Goal: Information Seeking & Learning: Learn about a topic

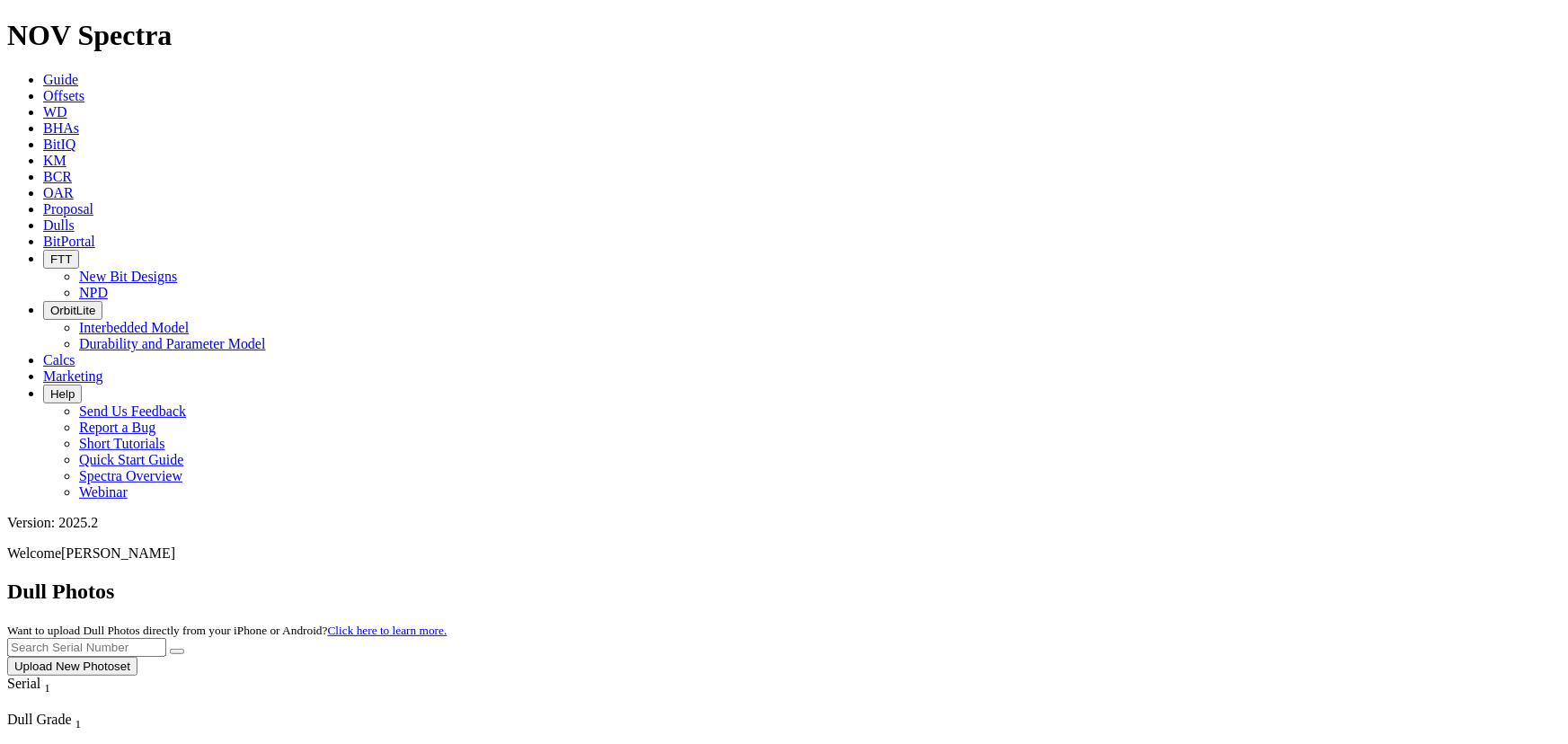
click at [166, 638] on input "text" at bounding box center [86, 648] width 159 height 19
click at [170, 649] on button "submit" at bounding box center [177, 652] width 14 height 6
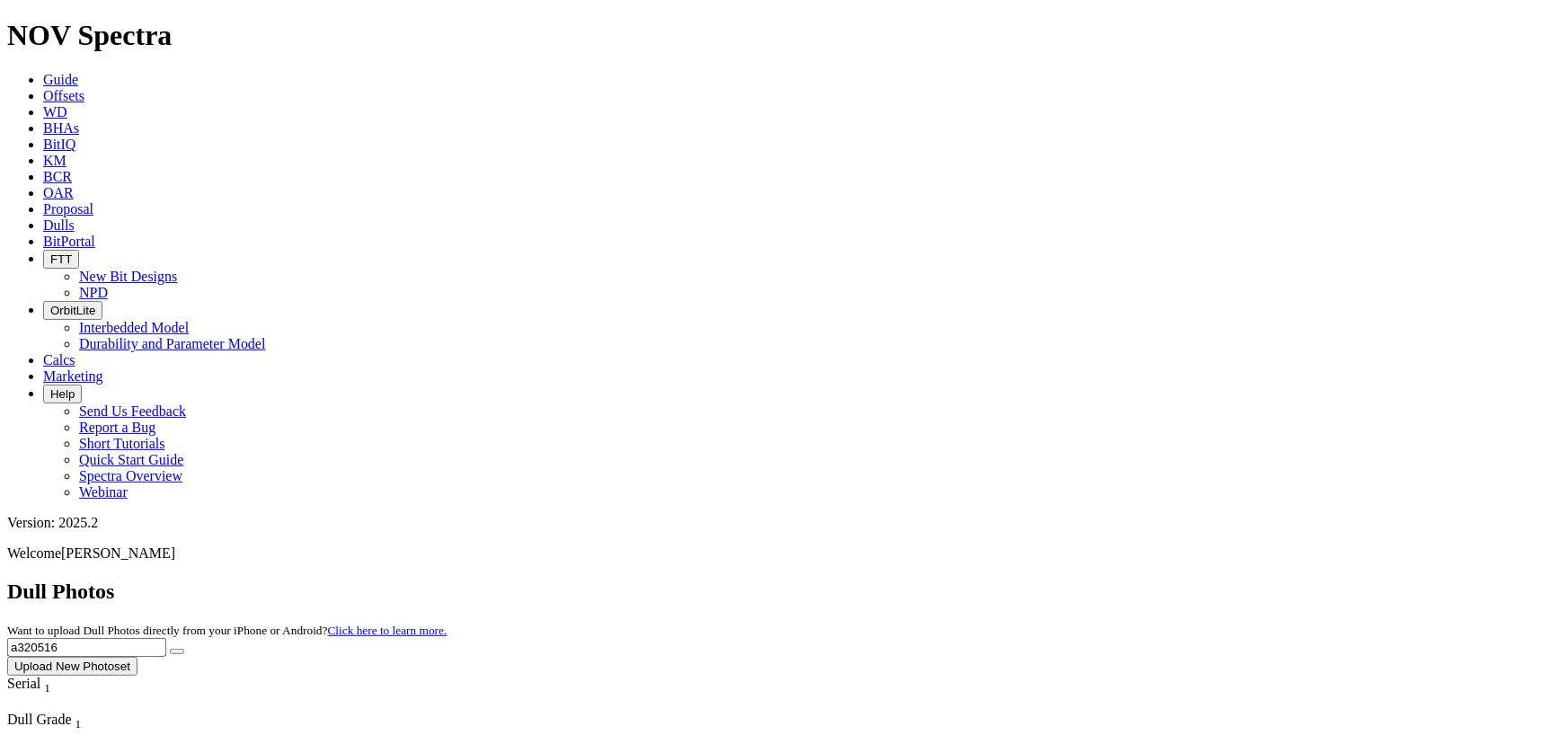
drag, startPoint x: 1231, startPoint y: 62, endPoint x: 1225, endPoint y: 75, distance: 14.3
click at [781, 580] on div "Dull Photos Want to upload Dull Photos directly from your iPhone or Android? Cl…" at bounding box center [783, 628] width 1554 height 96
click at [166, 638] on input "a320516" at bounding box center [86, 648] width 159 height 19
click at [170, 649] on button "submit" at bounding box center [177, 652] width 14 height 6
click at [166, 638] on input "a320777" at bounding box center [86, 648] width 159 height 19
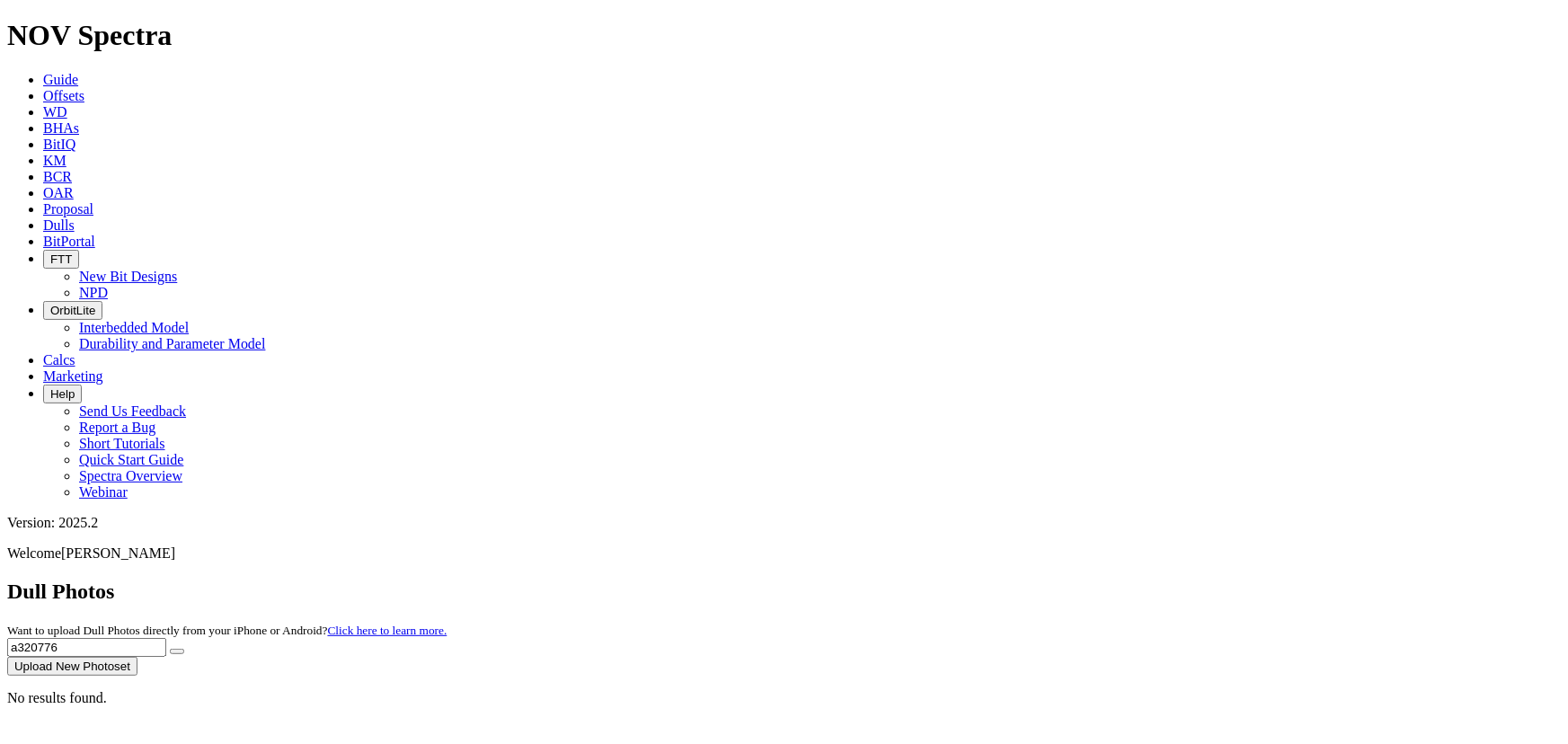
click at [170, 649] on button "submit" at bounding box center [177, 652] width 14 height 6
click at [166, 638] on input "a320776" at bounding box center [86, 648] width 159 height 19
click at [170, 649] on button "submit" at bounding box center [177, 652] width 14 height 6
click at [166, 638] on input "a320076" at bounding box center [86, 648] width 159 height 19
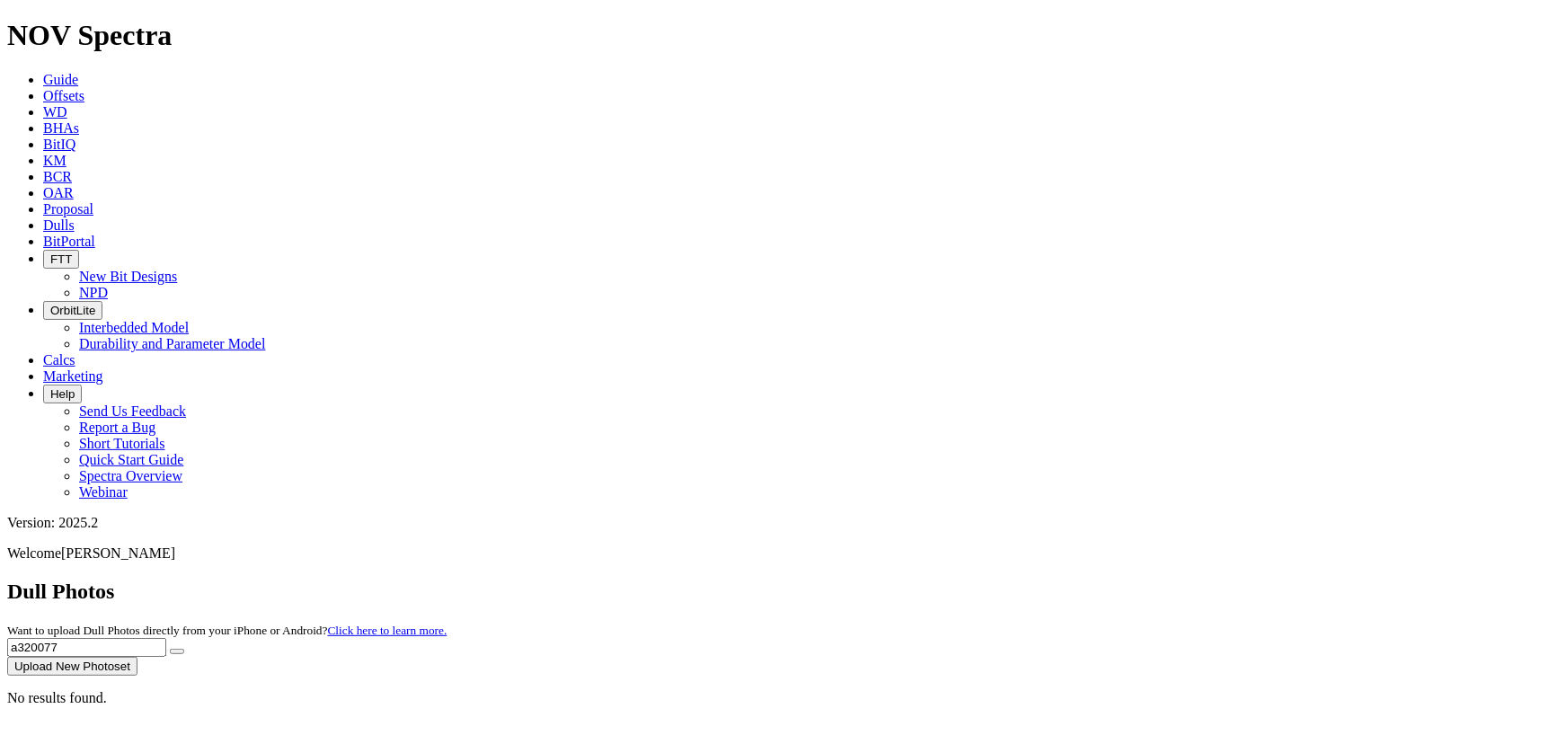
type input "a320077"
click at [170, 649] on button "submit" at bounding box center [177, 652] width 14 height 6
click at [85, 88] on link "Offsets" at bounding box center [63, 96] width 41 height 15
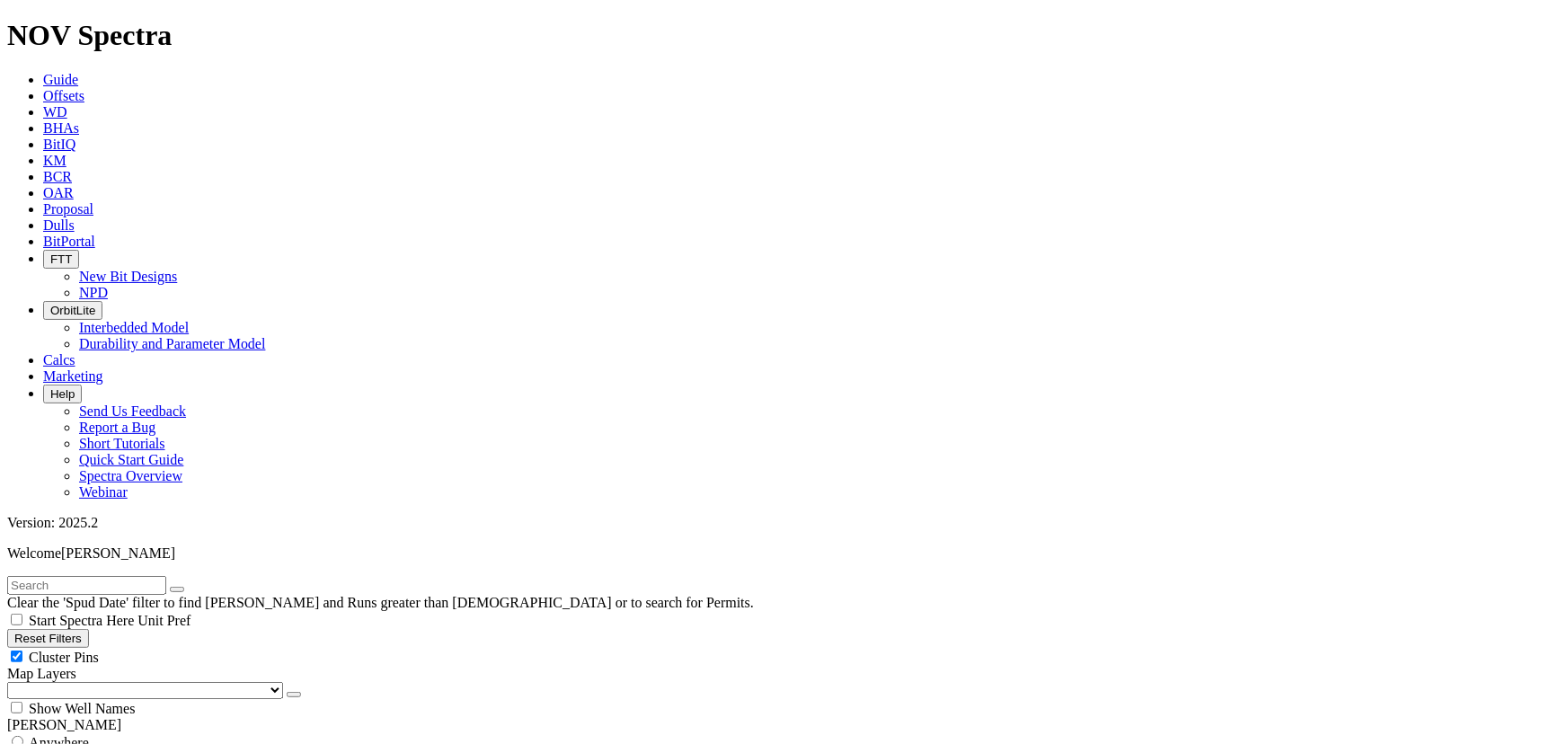
click at [166, 576] on input "text" at bounding box center [86, 585] width 159 height 19
type input "A320077"
click at [187, 587] on button "submit" at bounding box center [194, 590] width 14 height 6
click at [184, 587] on button "button" at bounding box center [177, 590] width 14 height 6
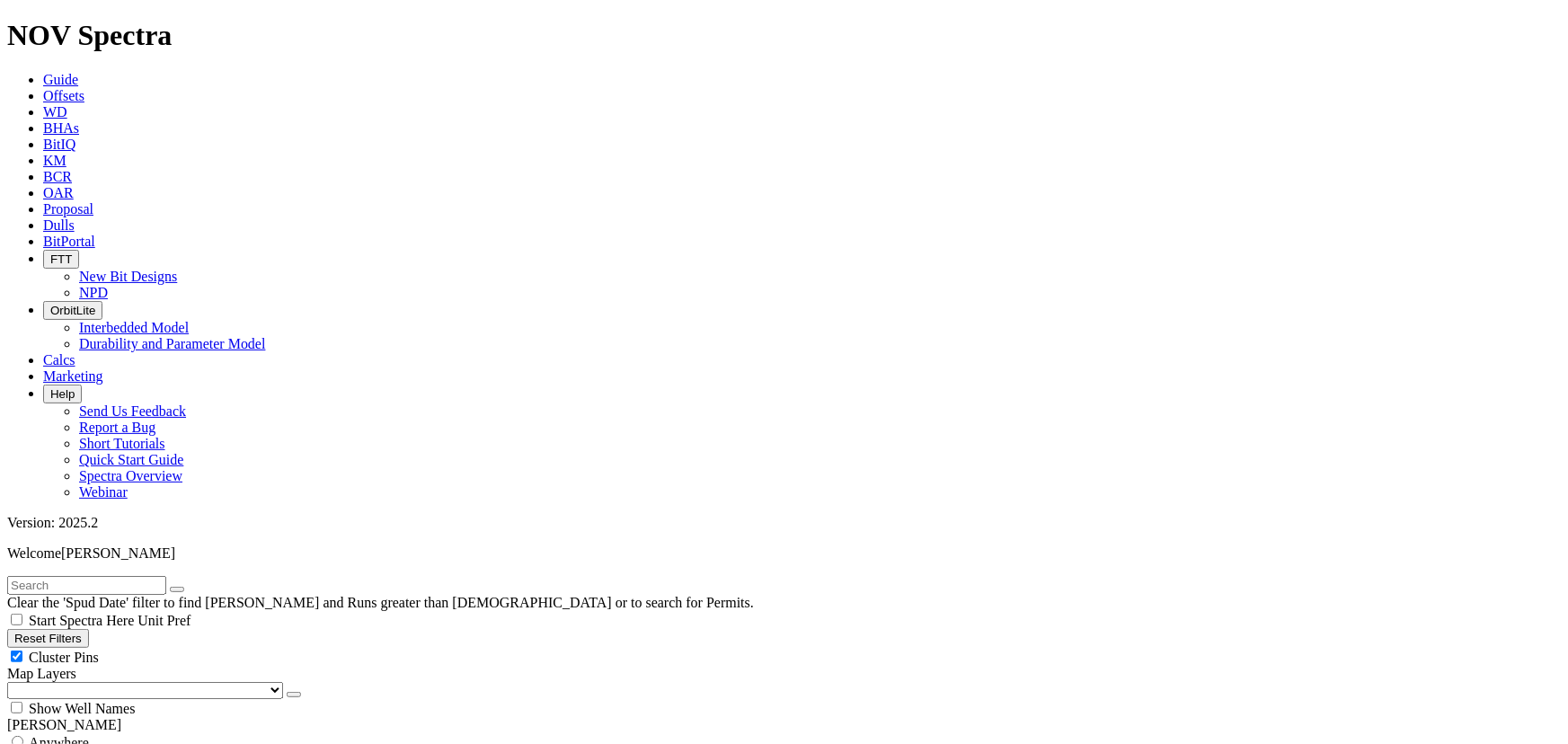
type input "1/1/25"
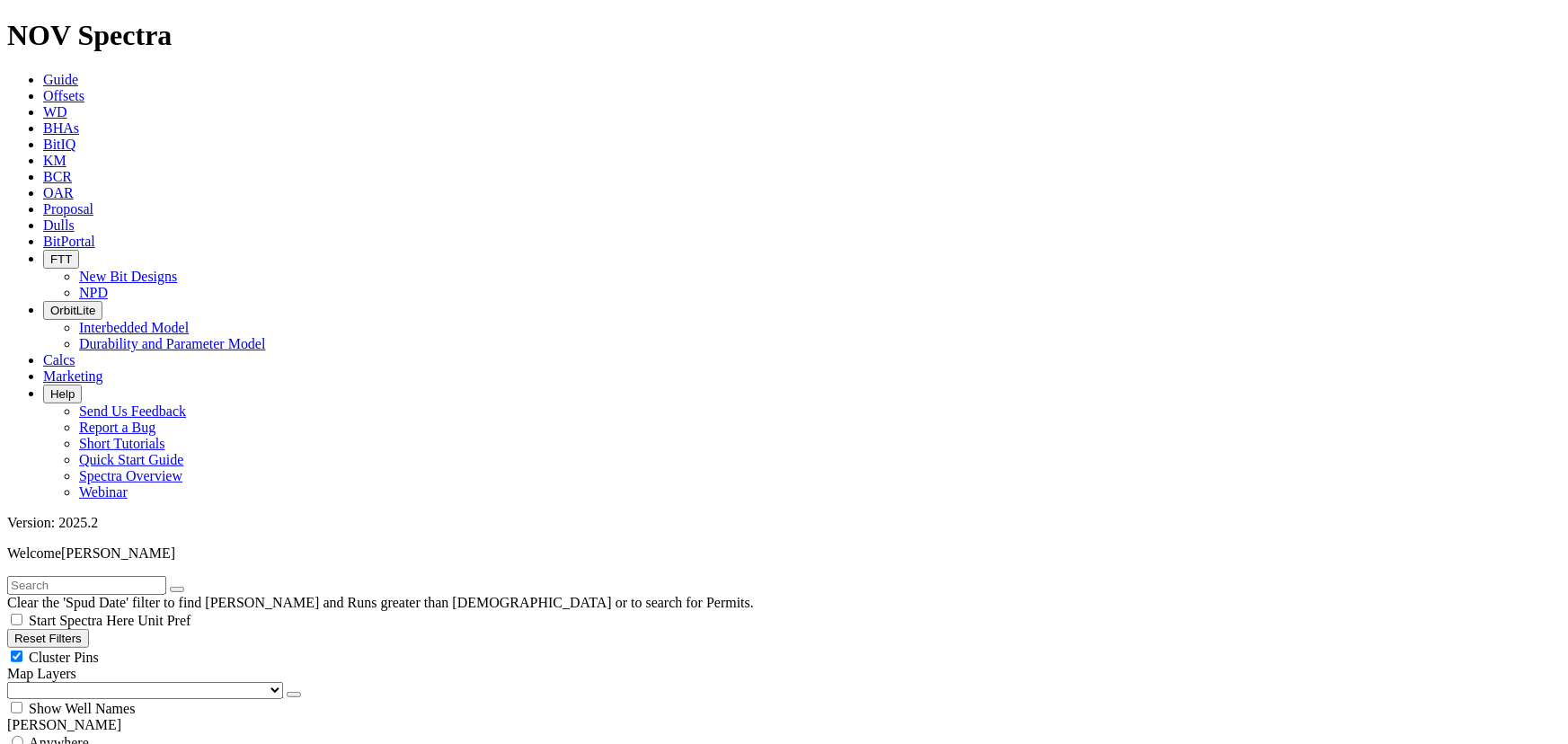
select select "8.75"
checkbox input "false"
select select "? number:8.75 ?"
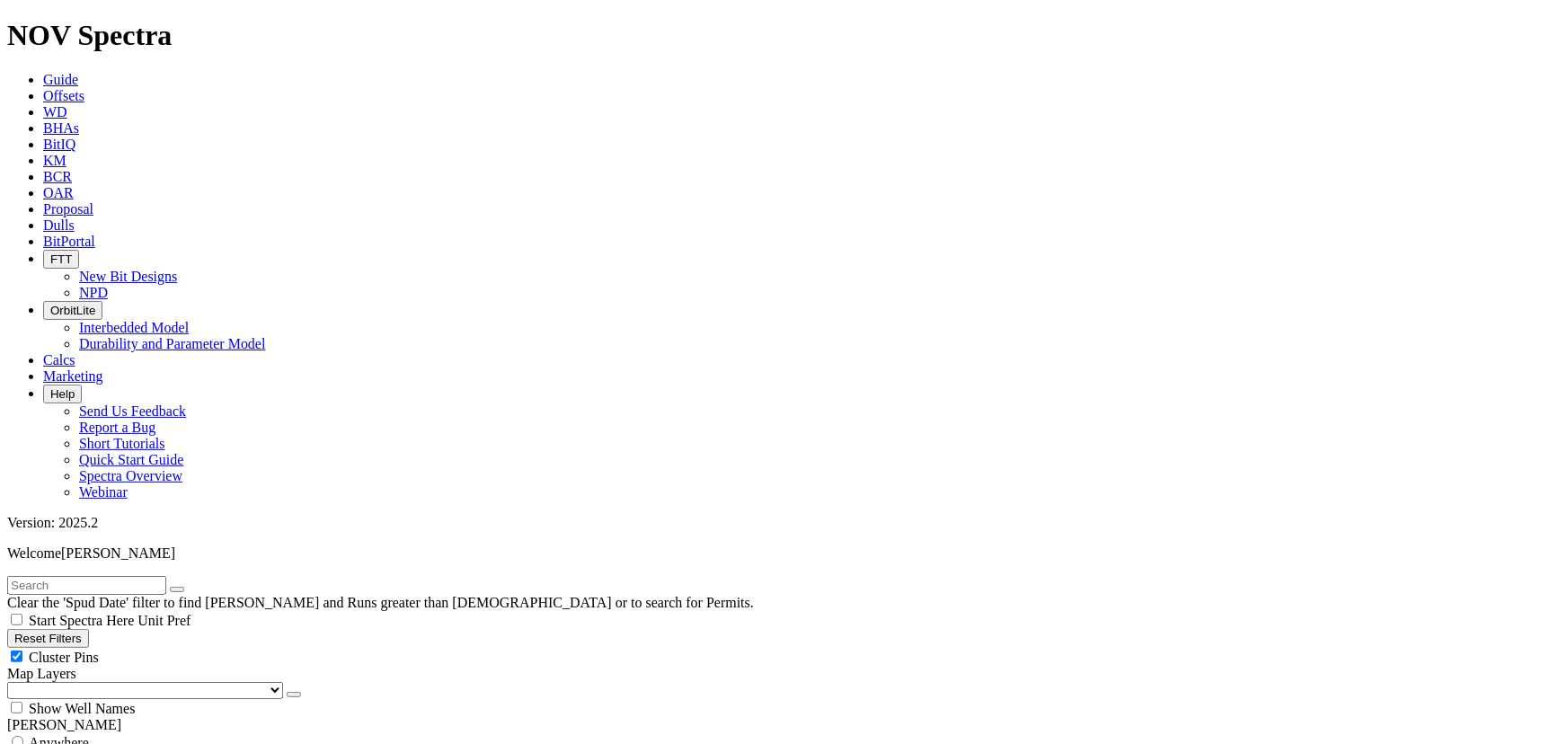
scroll to position [186, 0]
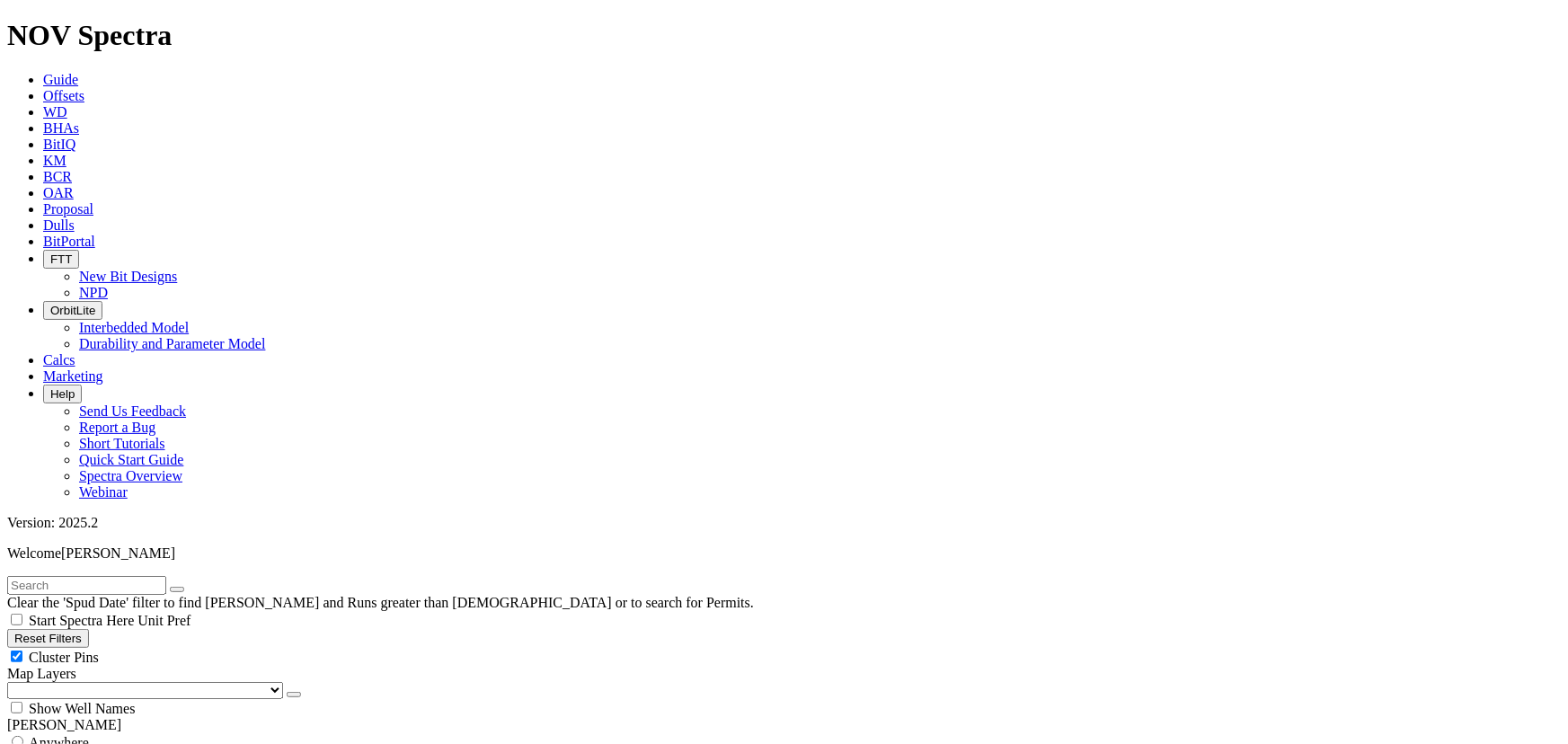
type input "6/1/24"
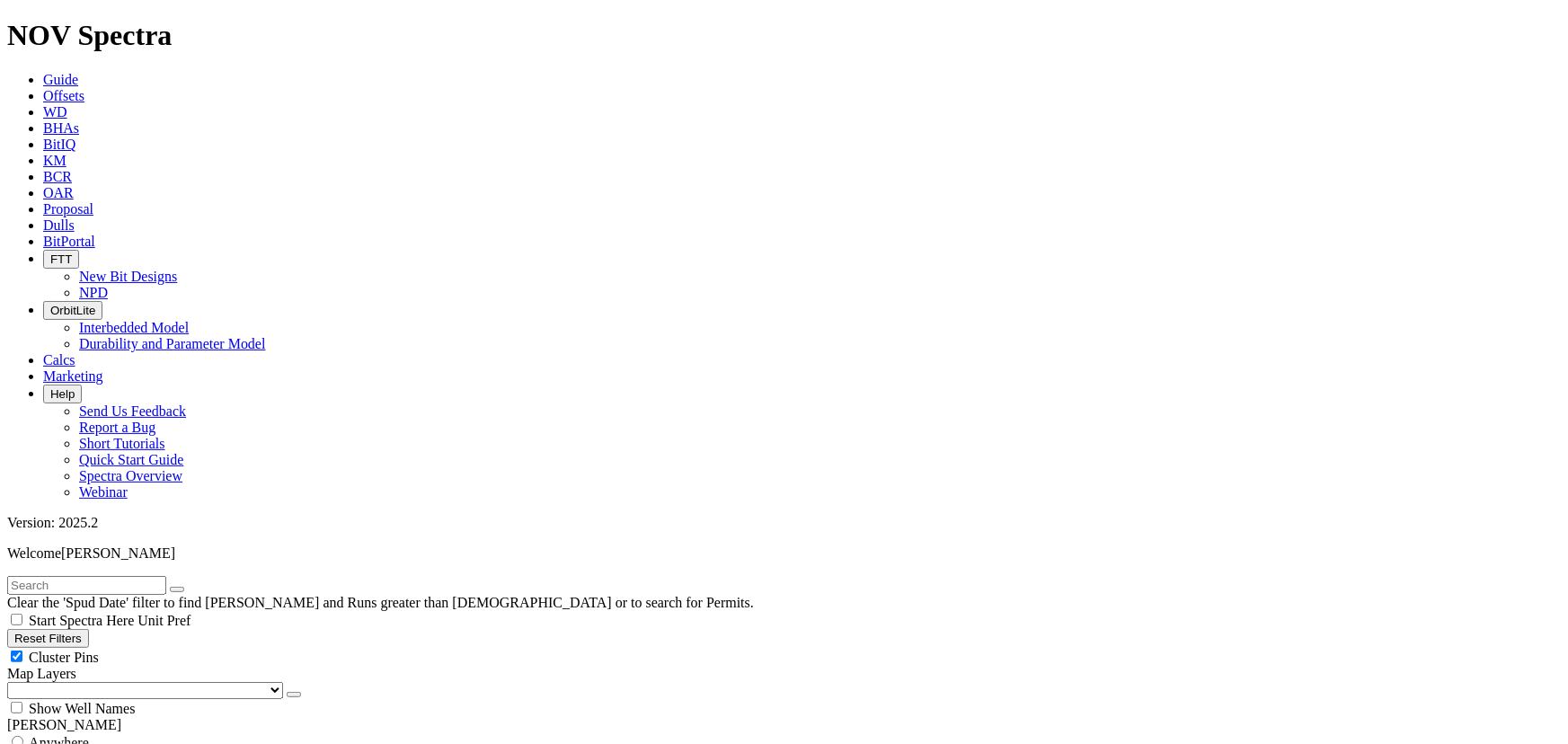
scroll to position [765, 0]
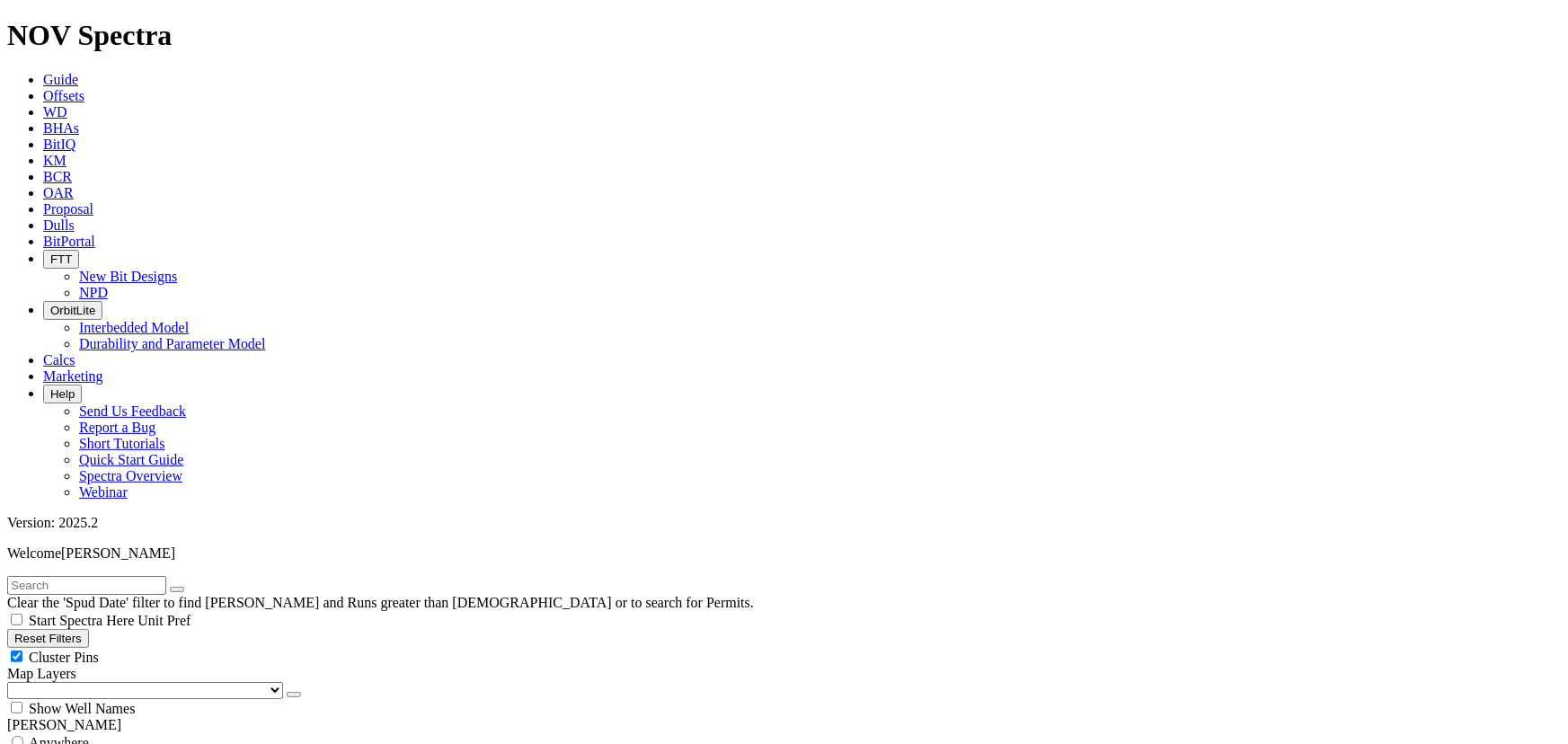
scroll to position [0, 0]
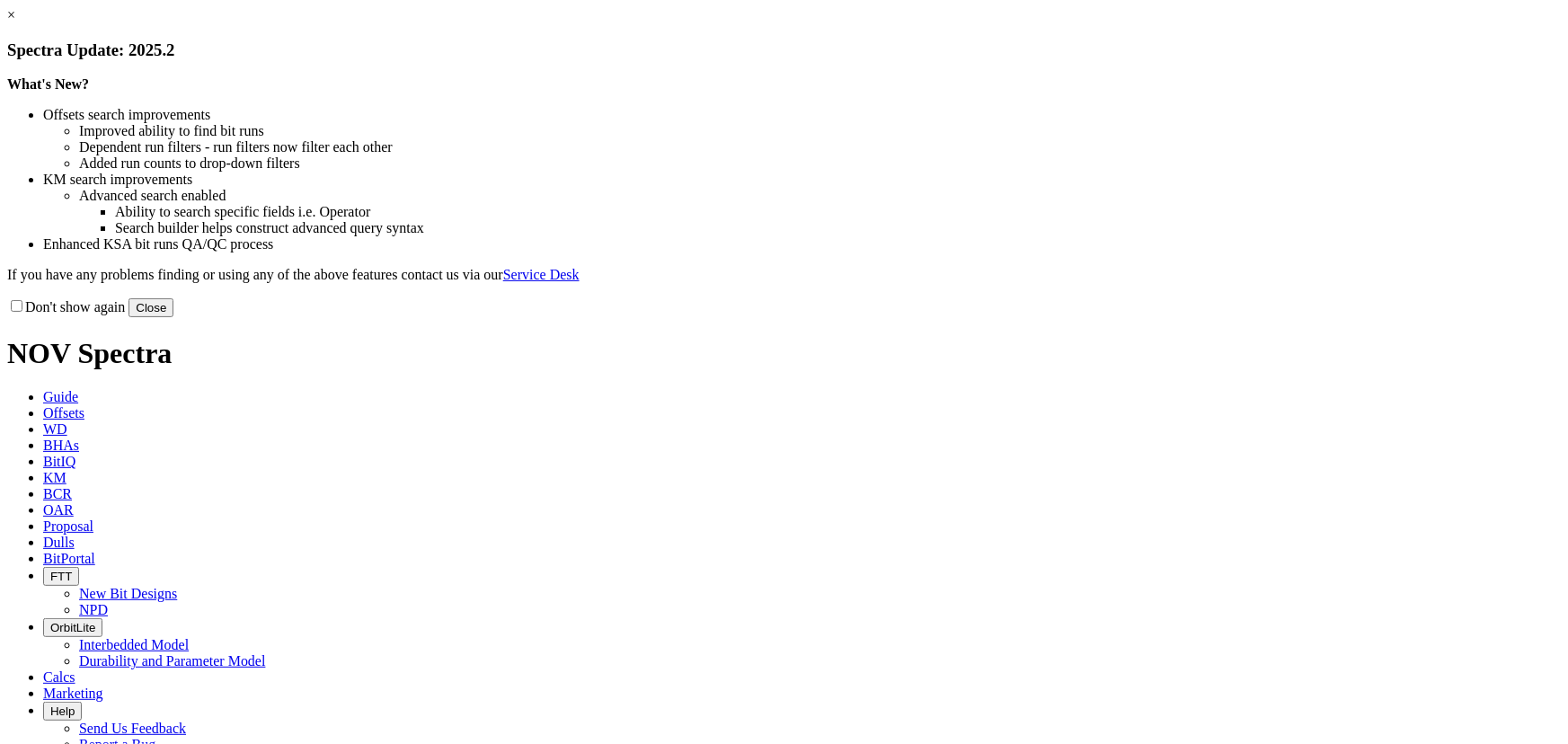
click at [173, 317] on button "Close" at bounding box center [151, 308] width 45 height 19
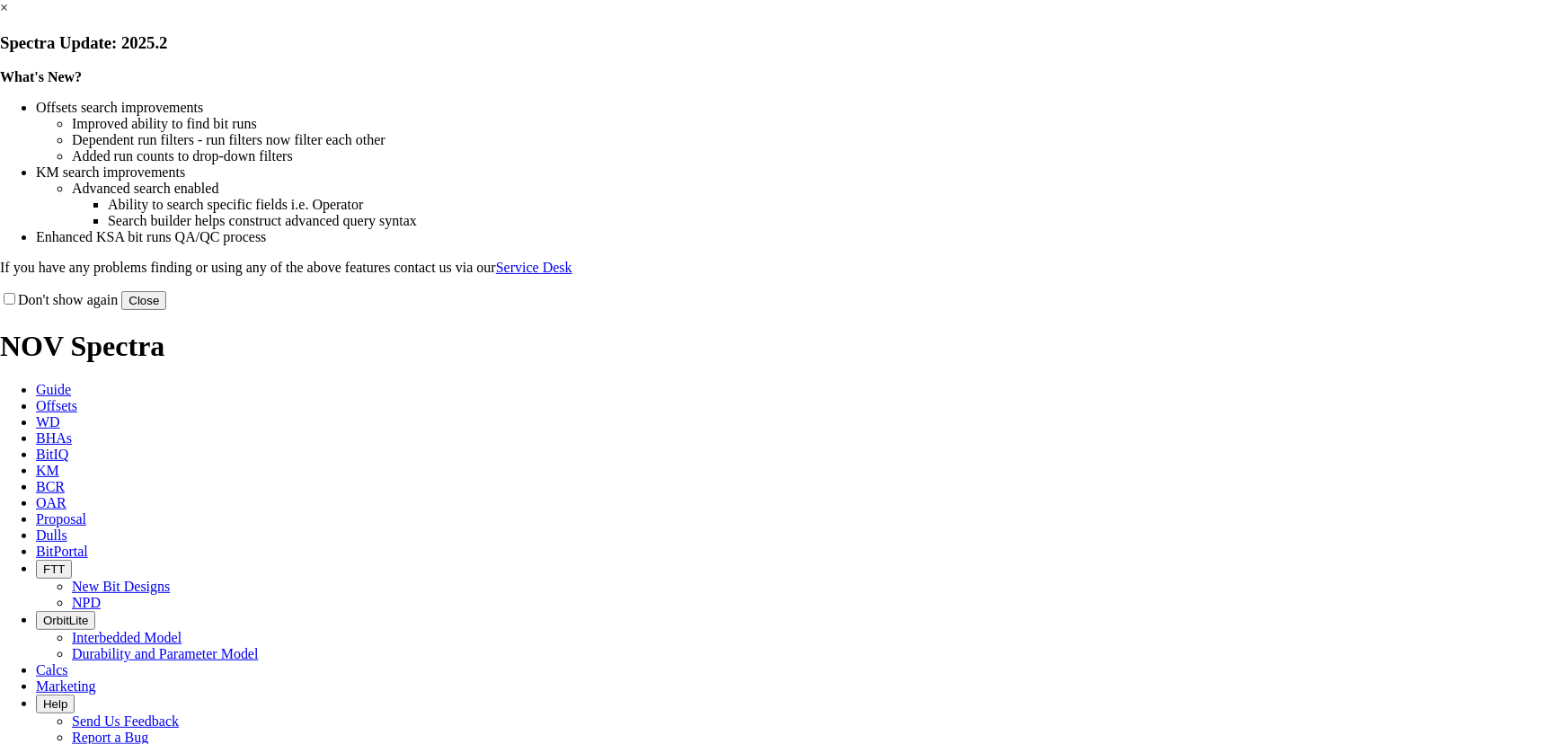
click at [166, 310] on button "Close" at bounding box center [143, 301] width 45 height 19
